Goal: Task Accomplishment & Management: Manage account settings

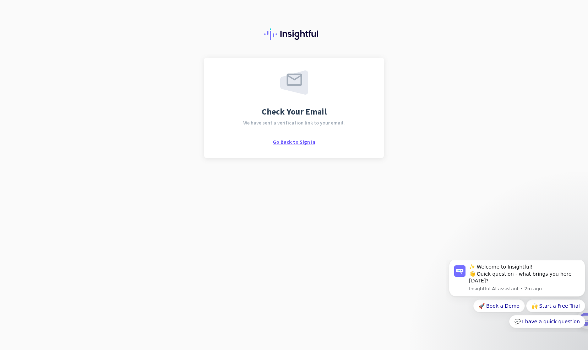
click at [289, 141] on span "Go Back to Sign In" at bounding box center [294, 142] width 43 height 6
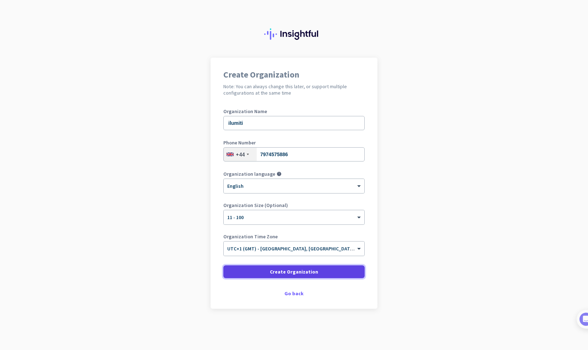
click at [251, 269] on span at bounding box center [293, 271] width 141 height 17
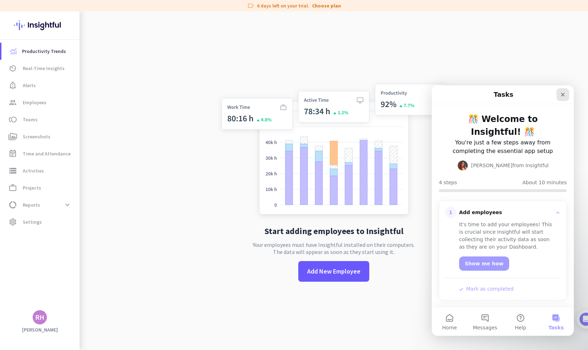
click at [563, 94] on icon "Close" at bounding box center [563, 95] width 6 height 6
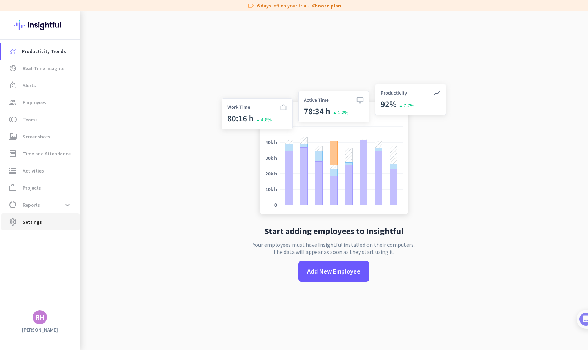
click at [49, 226] on link "settings Settings" at bounding box center [40, 221] width 78 height 17
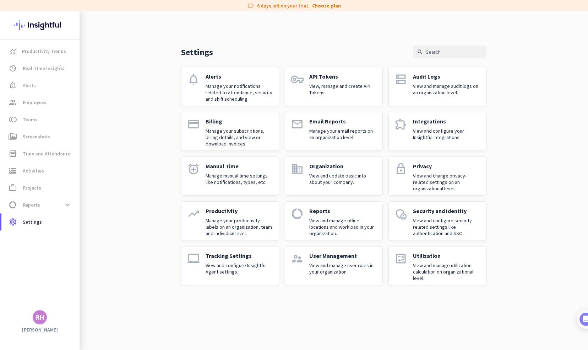
click at [325, 269] on p "View and manage user roles in your organization." at bounding box center [342, 268] width 67 height 13
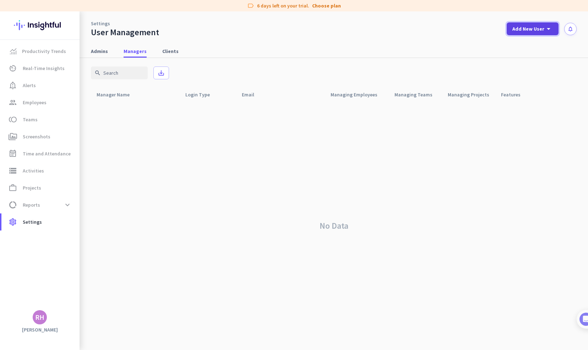
click at [549, 29] on icon "arrow_drop_down" at bounding box center [549, 29] width 9 height 9
click at [96, 56] on div at bounding box center [294, 175] width 588 height 350
click at [96, 56] on span "Admins" at bounding box center [99, 51] width 17 height 13
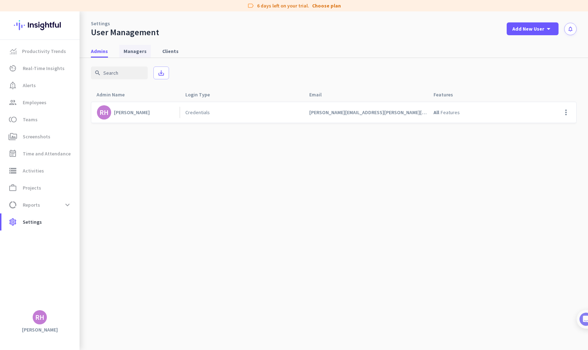
click at [132, 55] on span "Managers" at bounding box center [135, 51] width 23 height 13
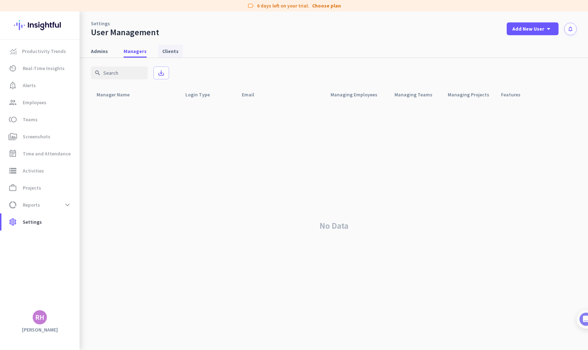
click at [166, 52] on span "Clients" at bounding box center [170, 51] width 16 height 7
click at [103, 50] on span "Admins" at bounding box center [99, 51] width 17 height 7
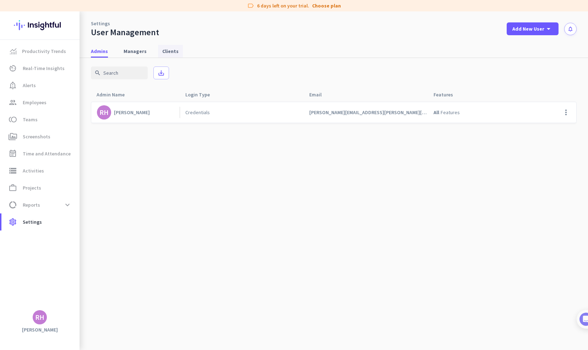
click at [168, 51] on span "Clients" at bounding box center [170, 51] width 16 height 7
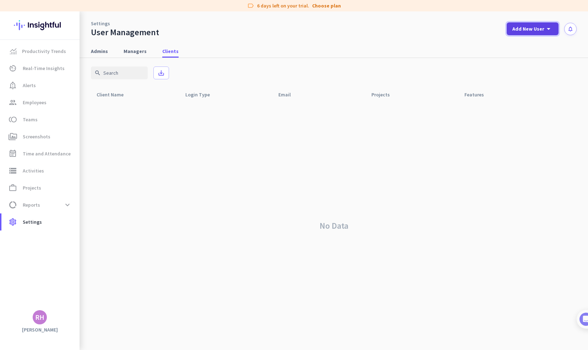
click at [537, 27] on span "Add New User" at bounding box center [529, 28] width 32 height 7
click at [528, 76] on div "Client" at bounding box center [531, 78] width 15 height 7
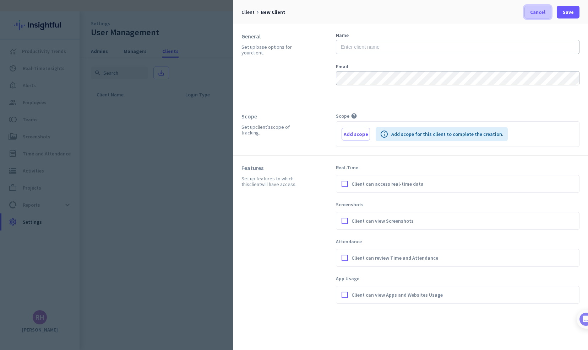
click at [537, 15] on span "Cancel" at bounding box center [537, 12] width 15 height 7
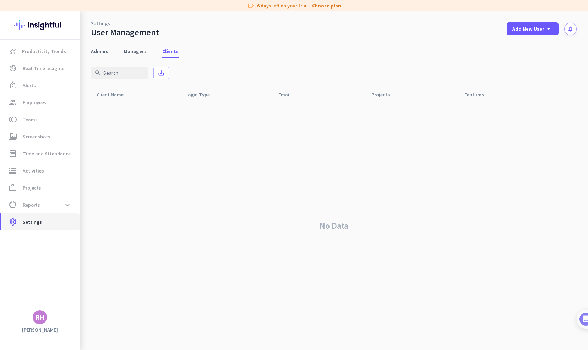
click at [38, 223] on span "Settings" at bounding box center [32, 221] width 19 height 9
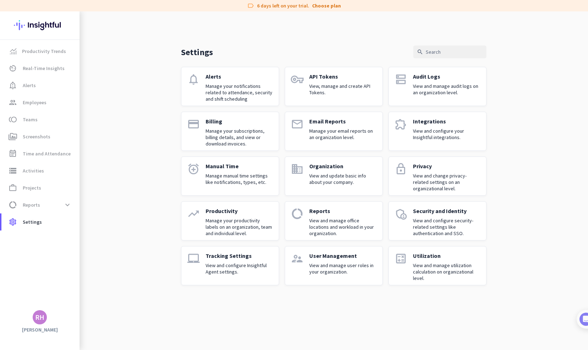
click at [418, 120] on p "Integrations" at bounding box center [446, 121] width 67 height 7
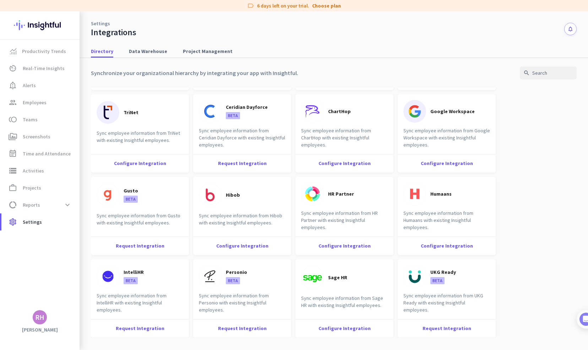
scroll to position [904, 0]
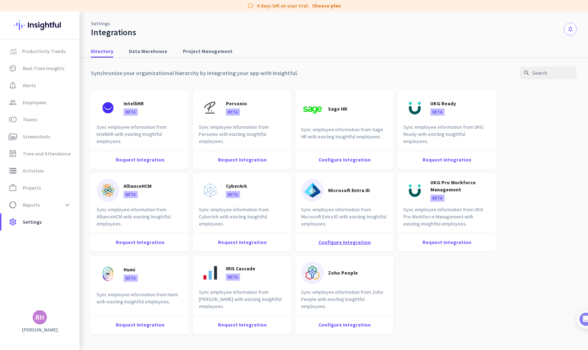
click at [343, 246] on div "Configure Integration" at bounding box center [345, 242] width 98 height 18
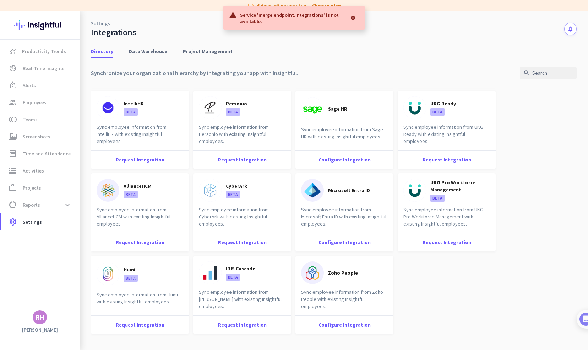
click at [352, 18] on div at bounding box center [353, 18] width 12 height 14
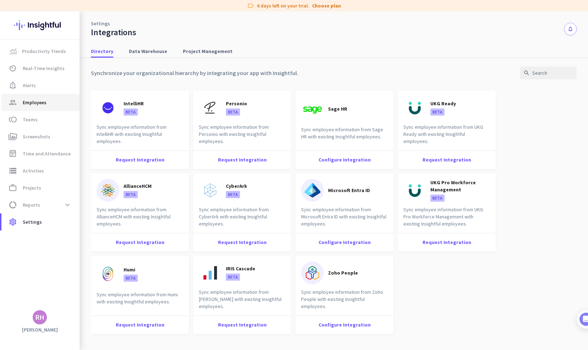
click at [36, 103] on span "Employees" at bounding box center [35, 102] width 24 height 9
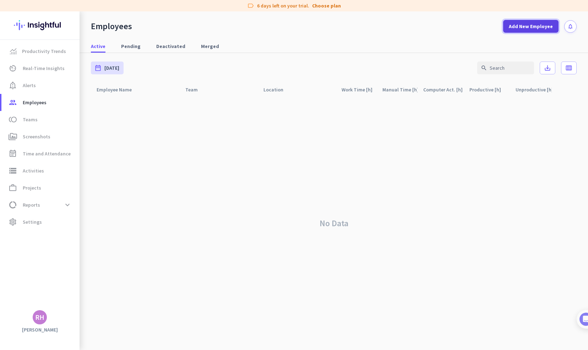
click at [535, 22] on span at bounding box center [530, 26] width 55 height 17
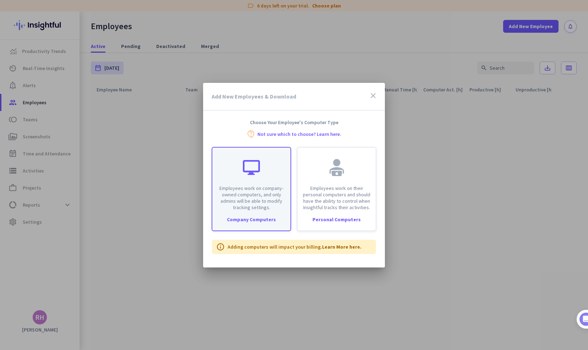
click at [237, 204] on p "Employees work on company-owned computers, and only admins will be able to modi…" at bounding box center [252, 198] width 70 height 26
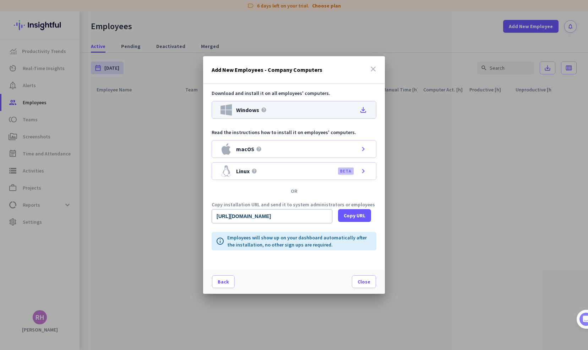
click at [365, 109] on icon "file_download" at bounding box center [363, 110] width 9 height 9
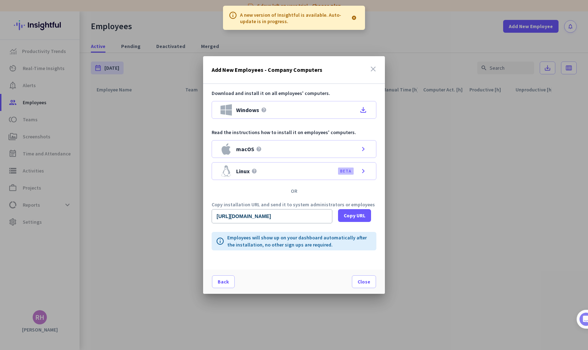
click at [322, 17] on p "A new version of Insightful is available. Auto-update is in progress." at bounding box center [294, 17] width 109 height 13
